Goal: Task Accomplishment & Management: Use online tool/utility

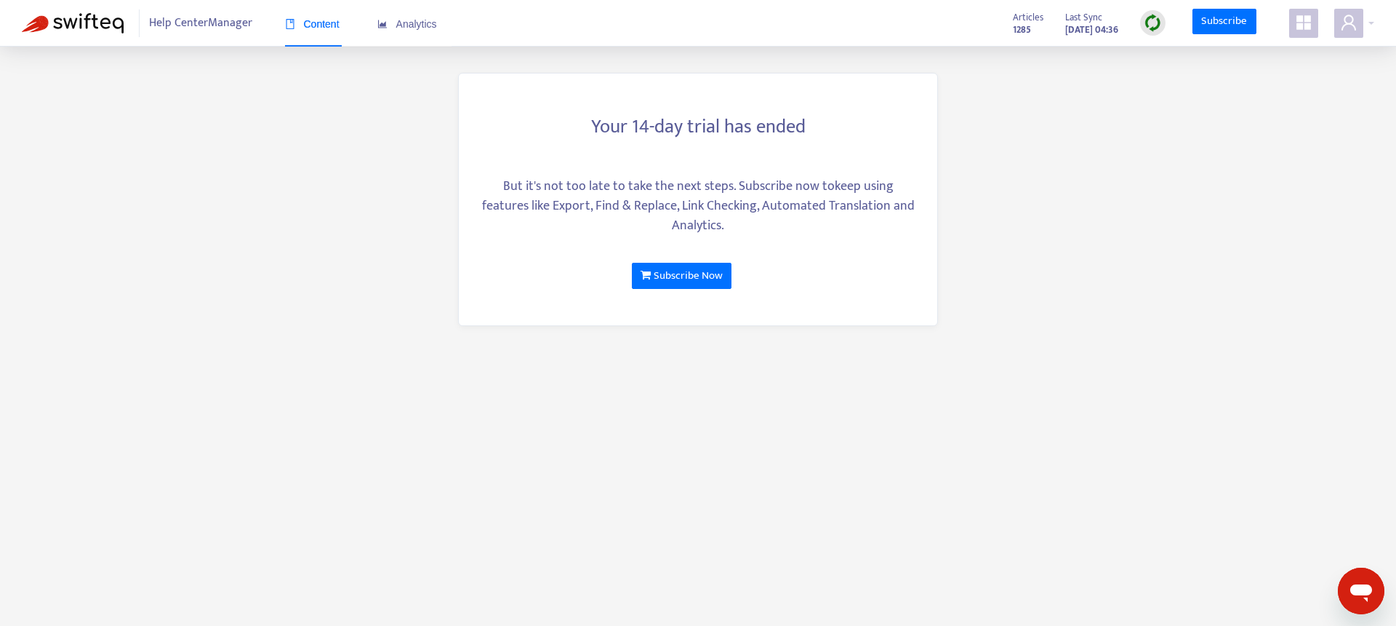
click at [1292, 23] on span at bounding box center [1304, 23] width 29 height 29
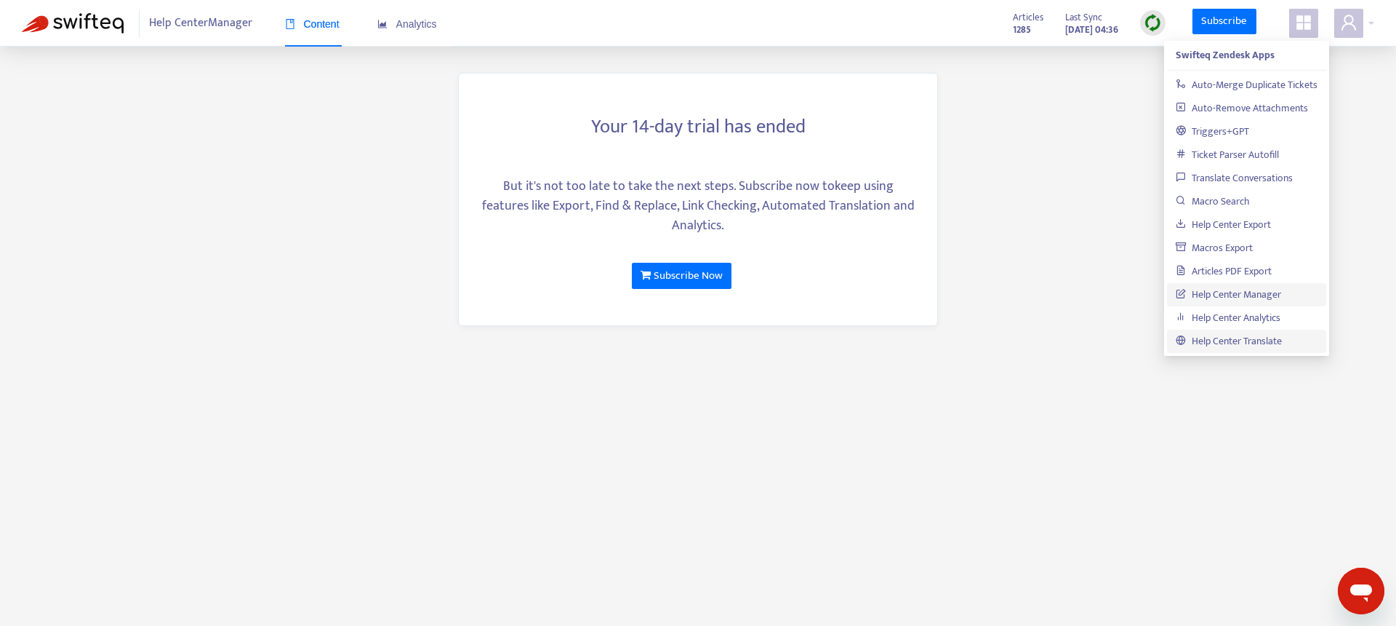
click at [1220, 337] on link "Help Center Translate" at bounding box center [1229, 340] width 106 height 17
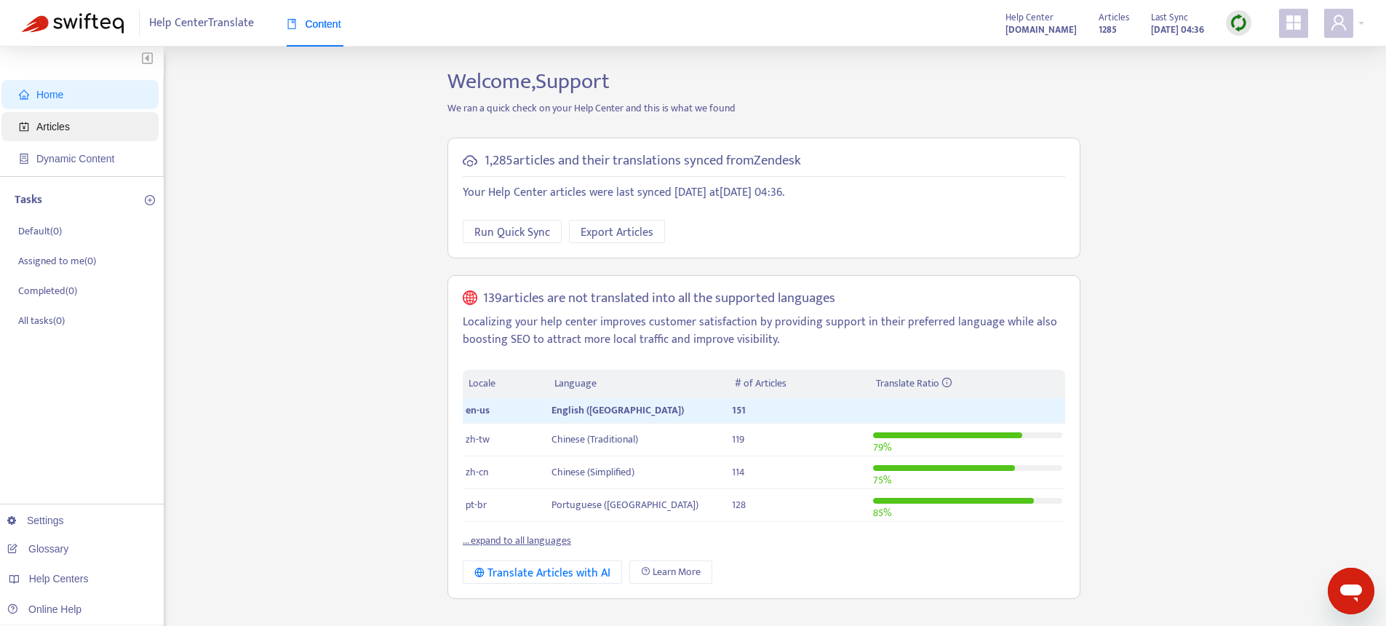
click at [75, 130] on span "Articles" at bounding box center [83, 126] width 128 height 29
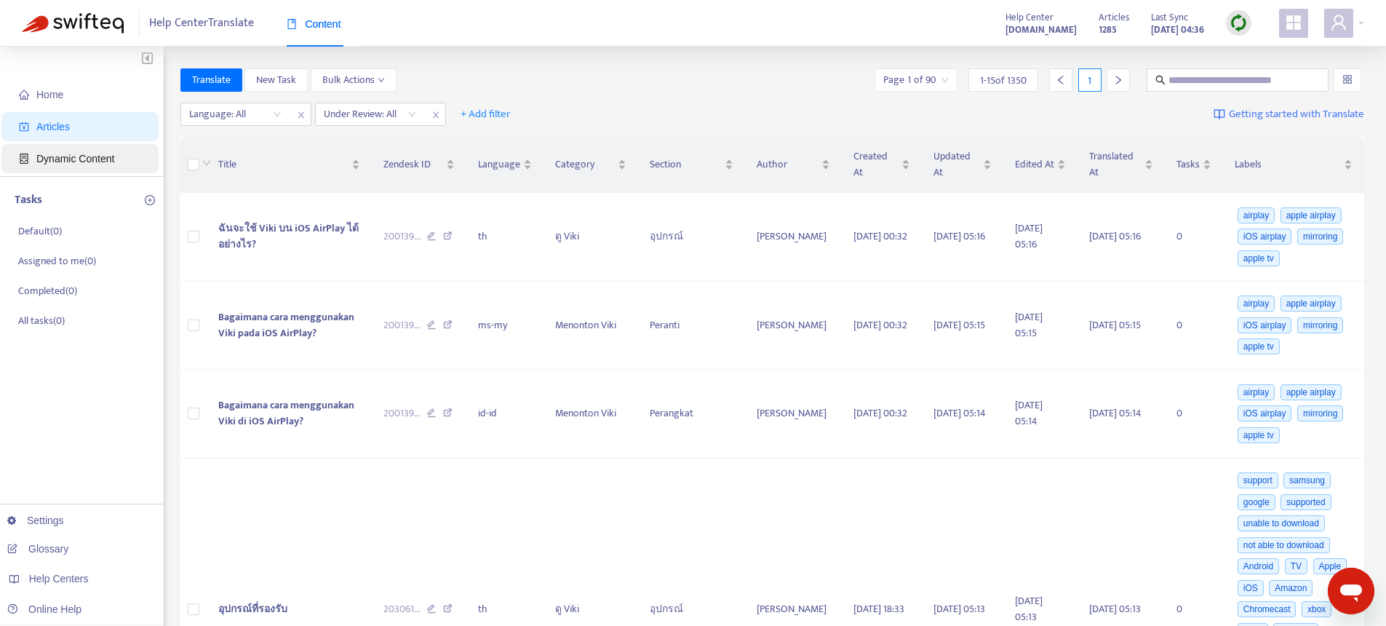
click at [94, 163] on span "Dynamic Content" at bounding box center [75, 159] width 78 height 12
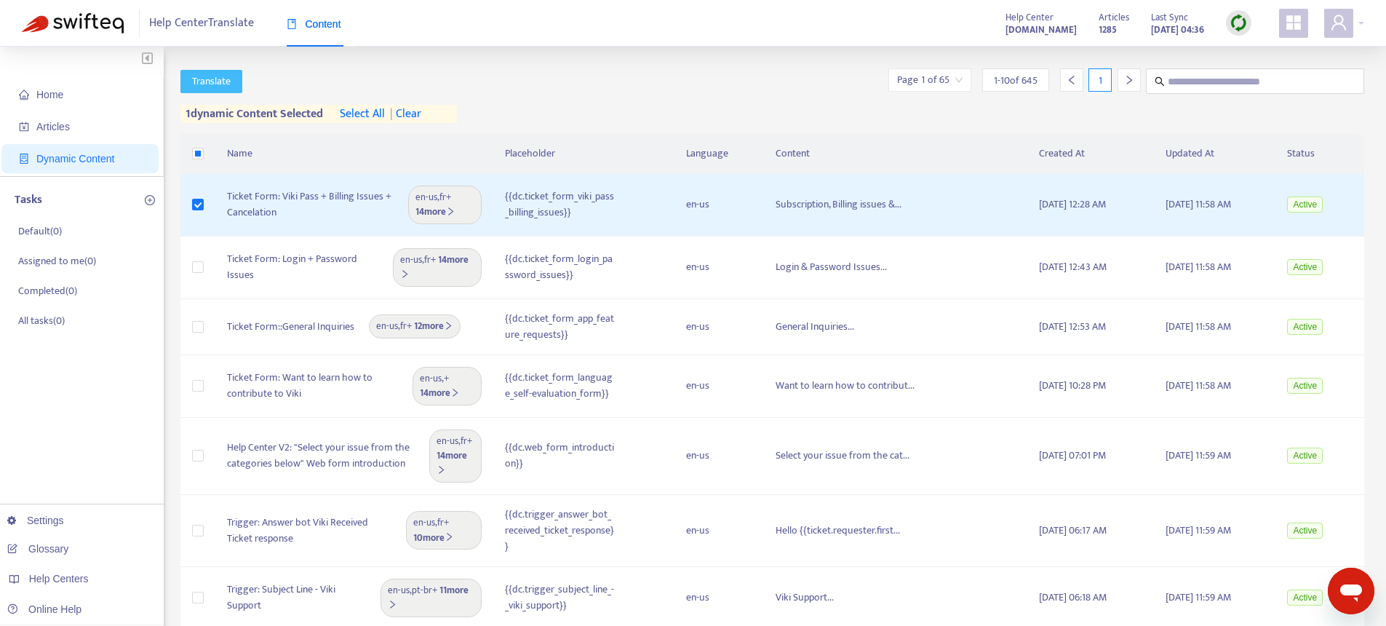
click at [207, 82] on span "Translate" at bounding box center [211, 81] width 39 height 16
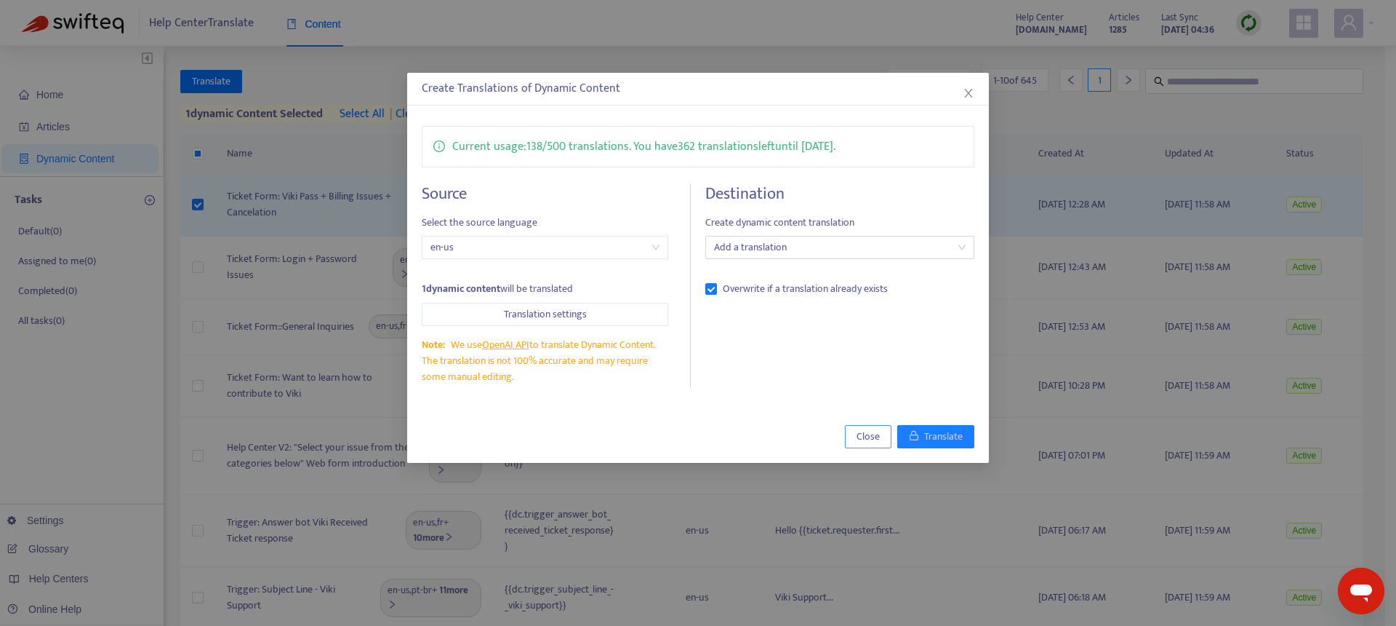
click at [867, 439] on span "Close" at bounding box center [868, 436] width 23 height 16
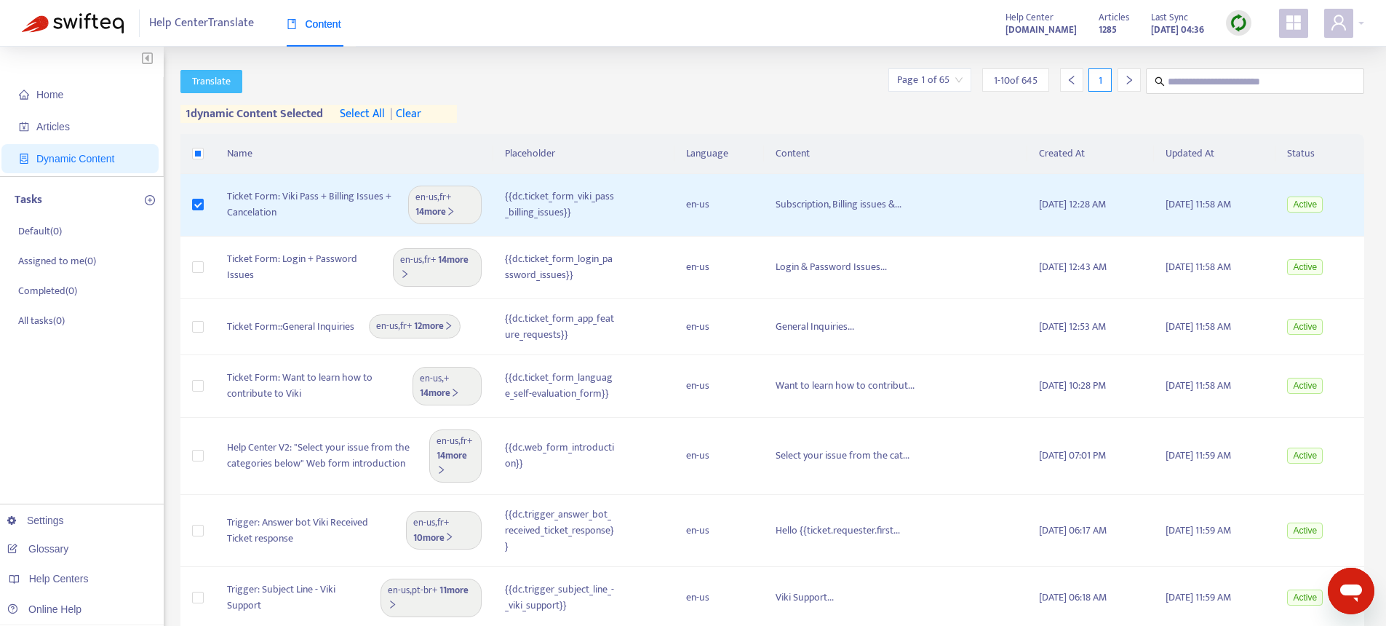
click at [217, 84] on span "Translate" at bounding box center [211, 81] width 39 height 16
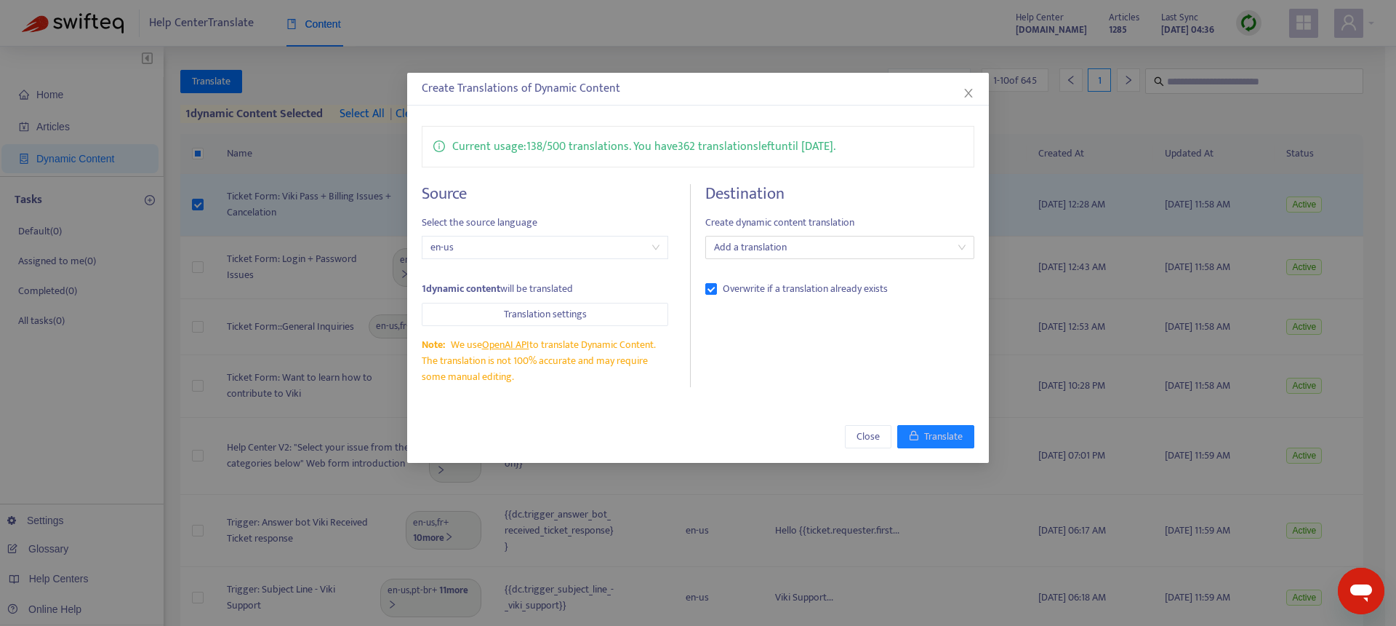
click at [432, 87] on div "Create Translations of Dynamic Content" at bounding box center [698, 88] width 553 height 17
drag, startPoint x: 432, startPoint y: 87, endPoint x: 580, endPoint y: 89, distance: 148.4
click at [580, 89] on div "Create Translations of Dynamic Content" at bounding box center [698, 88] width 553 height 17
copy div "Create Translations of Dynamic Content"
click at [444, 247] on span "en-us" at bounding box center [545, 247] width 229 height 22
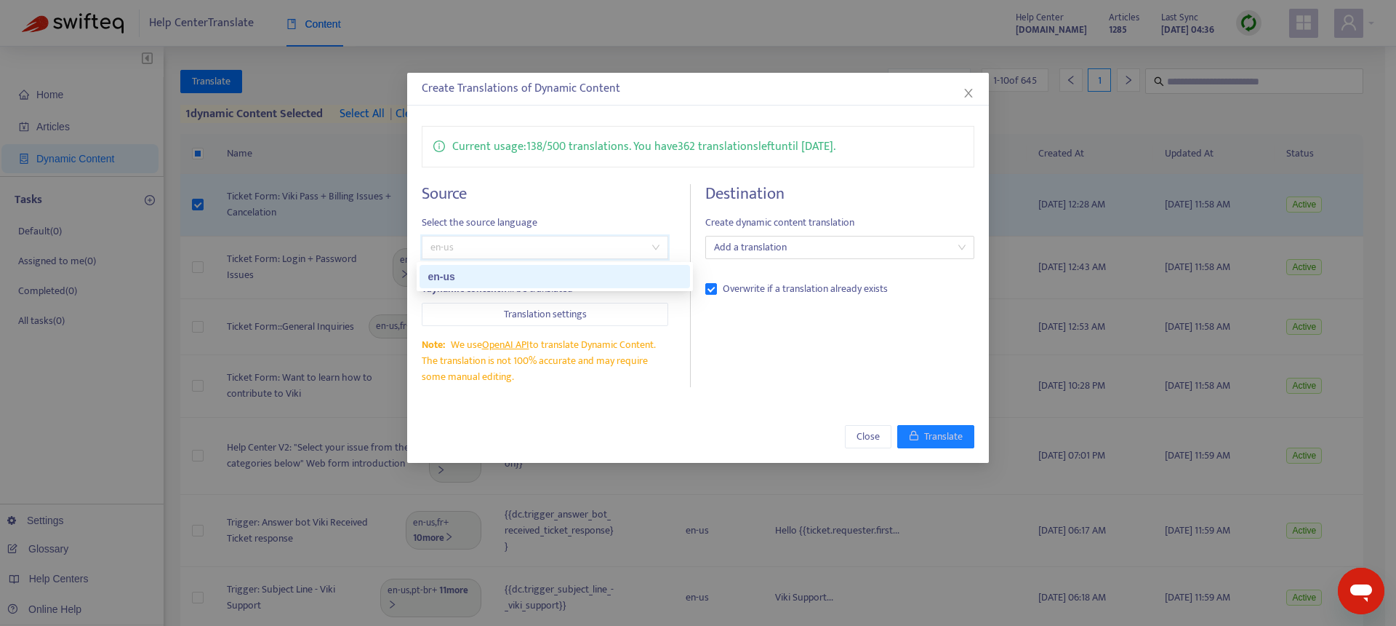
click at [535, 208] on div "Source Select the source language en-us 1 dynamic content will be translated Tr…" at bounding box center [556, 286] width 269 height 204
click at [751, 241] on div at bounding box center [832, 247] width 247 height 17
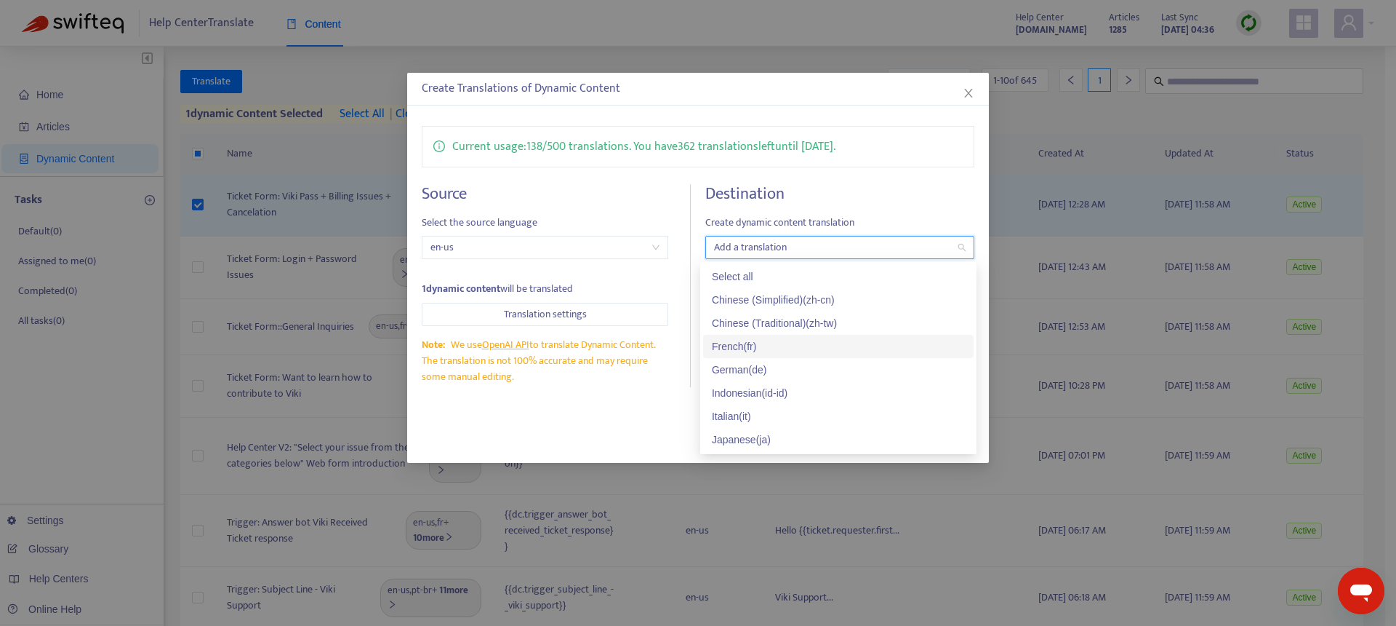
click at [754, 354] on div "French ( fr )" at bounding box center [838, 346] width 253 height 16
click at [660, 415] on div "Close Translate" at bounding box center [698, 436] width 582 height 52
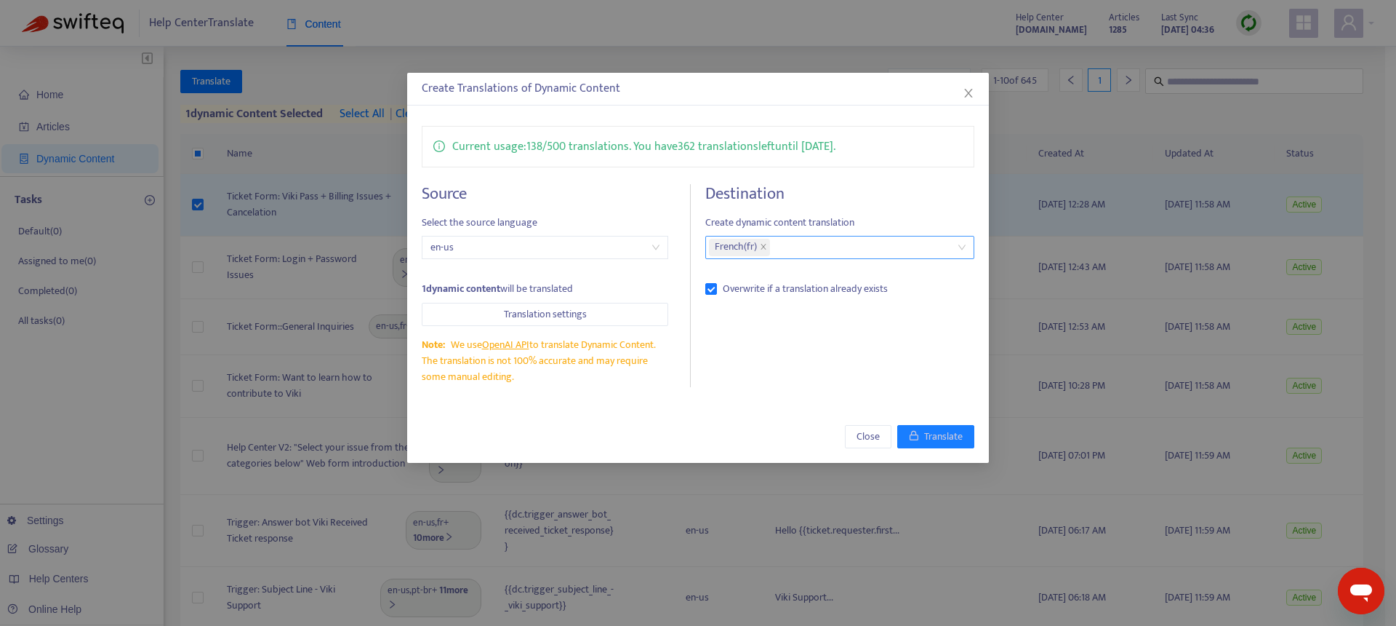
click at [798, 255] on div "French ( fr )" at bounding box center [832, 247] width 247 height 20
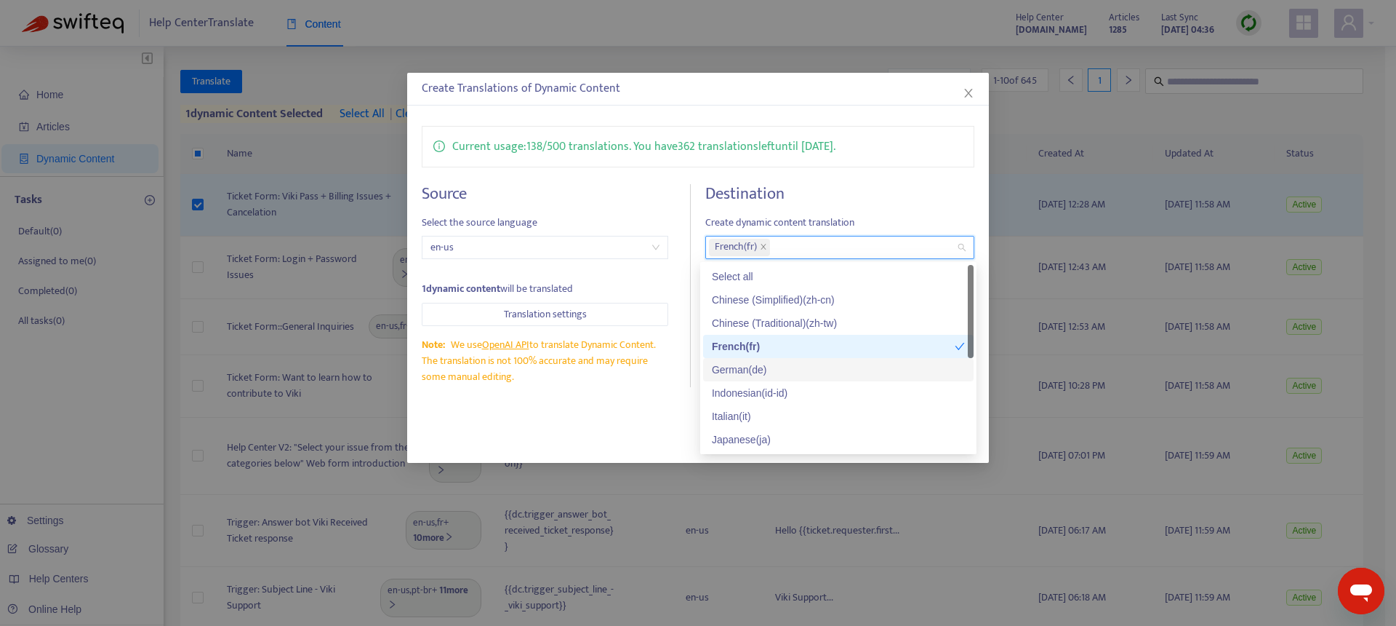
click at [759, 364] on div "German ( de )" at bounding box center [838, 369] width 253 height 16
click at [631, 391] on div "Current usage: 138 / 500 translations . You have 362 translations left until [D…" at bounding box center [698, 256] width 582 height 290
